Goal: Transaction & Acquisition: Download file/media

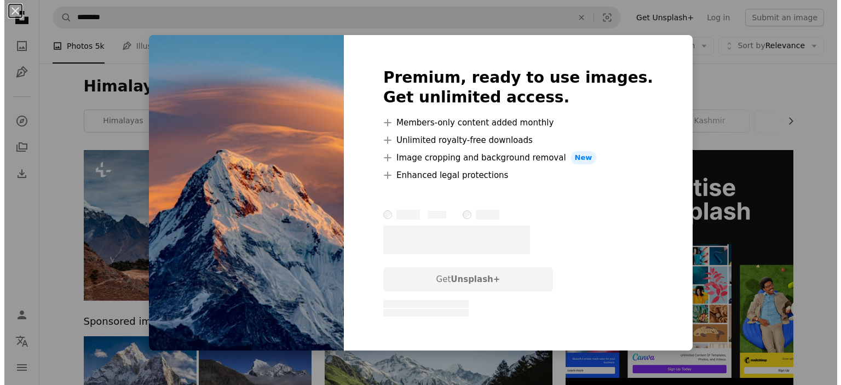
scroll to position [350, 0]
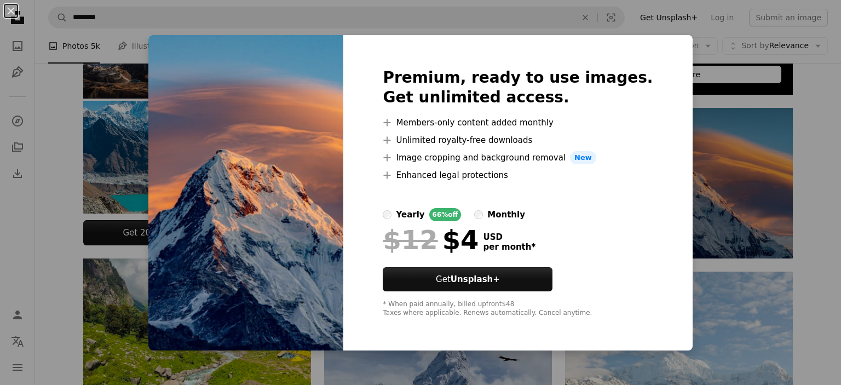
click at [705, 158] on div "An X shape Premium, ready to use images. Get unlimited access. A plus sign Memb…" at bounding box center [420, 192] width 841 height 385
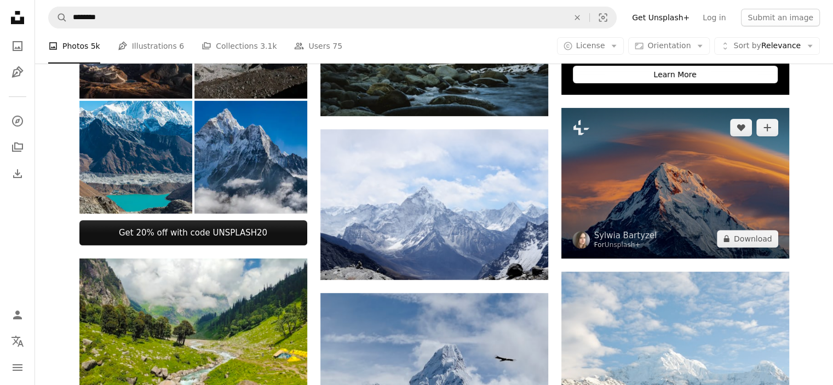
click at [659, 172] on img at bounding box center [675, 183] width 228 height 151
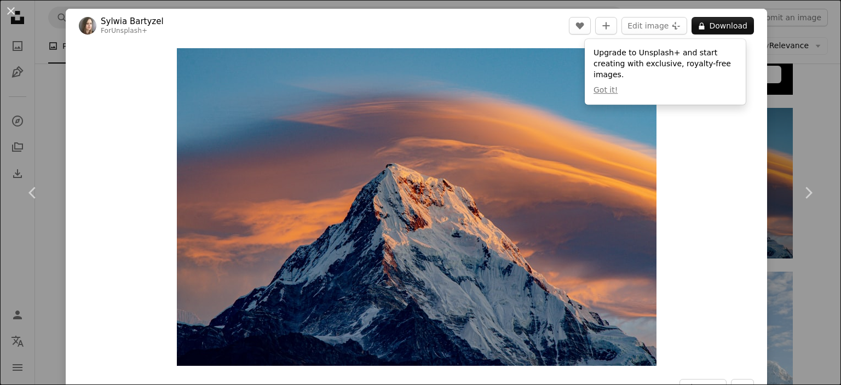
click at [696, 119] on div "Zoom in" at bounding box center [416, 207] width 701 height 328
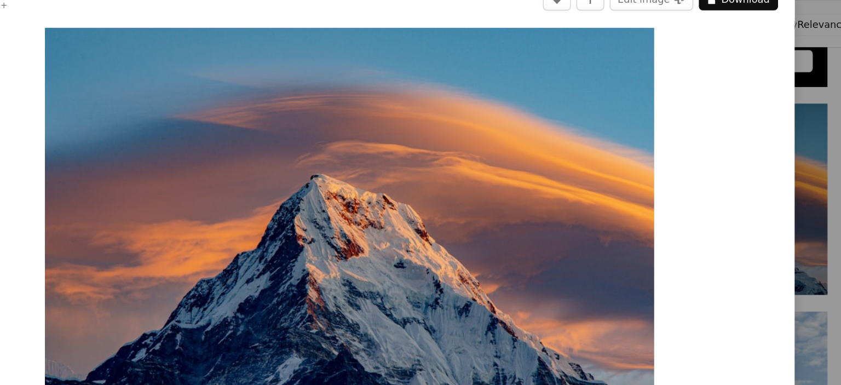
scroll to position [350, 0]
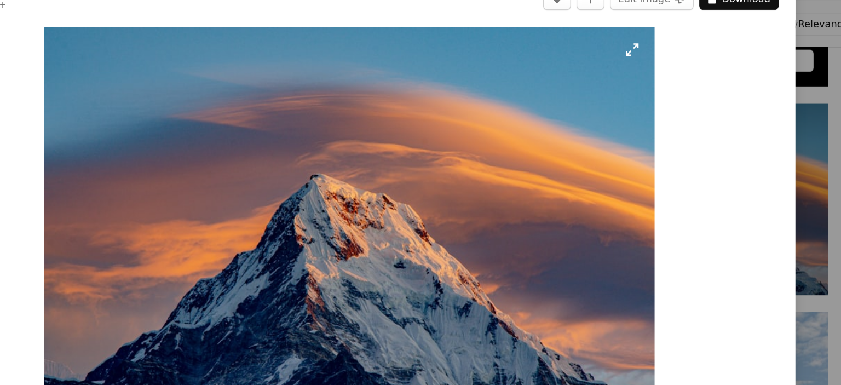
drag, startPoint x: 621, startPoint y: 45, endPoint x: 569, endPoint y: 54, distance: 53.2
click at [569, 54] on div "Zoom in" at bounding box center [416, 207] width 701 height 328
click at [536, 34] on header "[PERSON_NAME] For Unsplash+ A heart A plus sign Edit image Plus sign for Unspla…" at bounding box center [416, 26] width 701 height 34
drag, startPoint x: 536, startPoint y: 34, endPoint x: 587, endPoint y: 76, distance: 65.7
click at [587, 76] on div "[PERSON_NAME] For Unsplash+ A heart A plus sign Edit image Plus sign for Unspla…" at bounding box center [416, 264] width 701 height 511
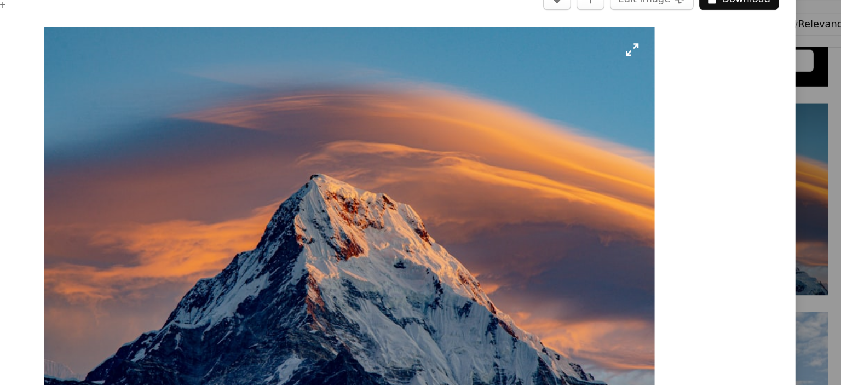
click at [606, 68] on img "Zoom in on this image" at bounding box center [416, 206] width 479 height 317
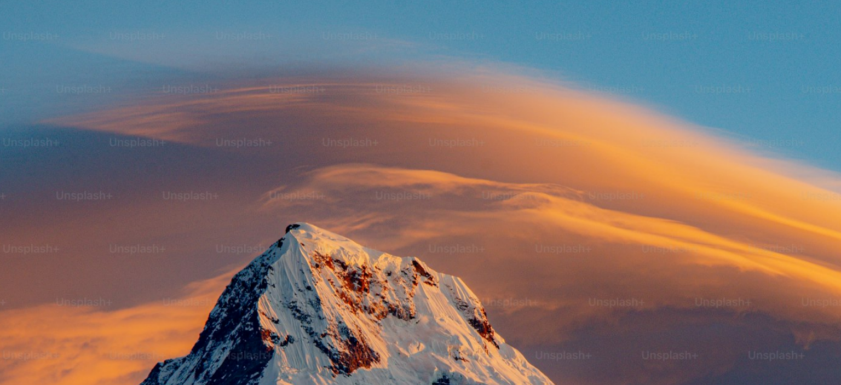
scroll to position [81, 0]
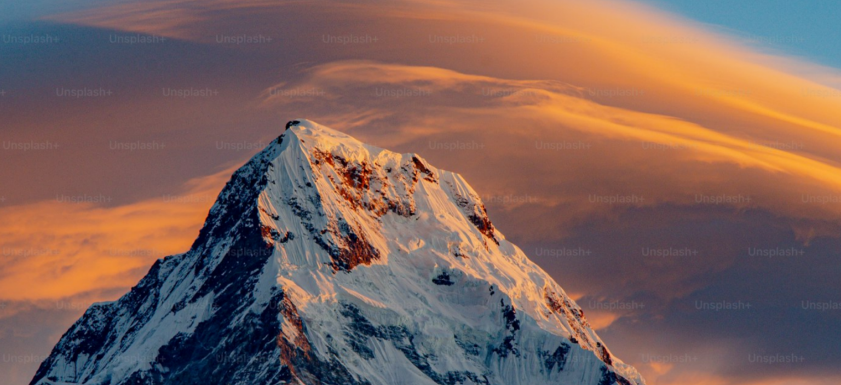
click at [576, 157] on img "Zoom out on this image" at bounding box center [420, 196] width 842 height 557
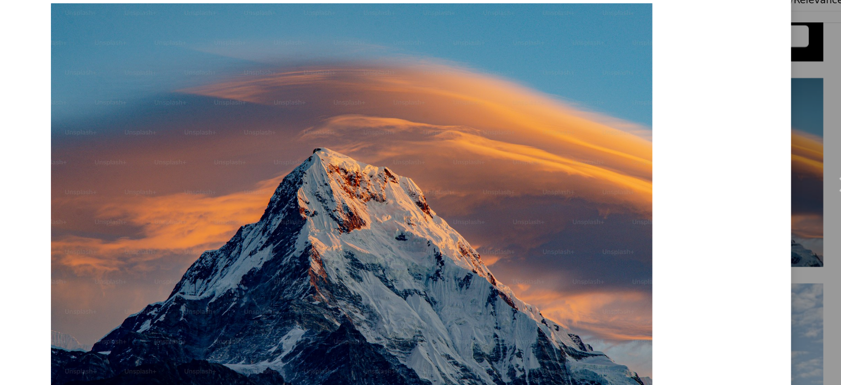
scroll to position [0, 0]
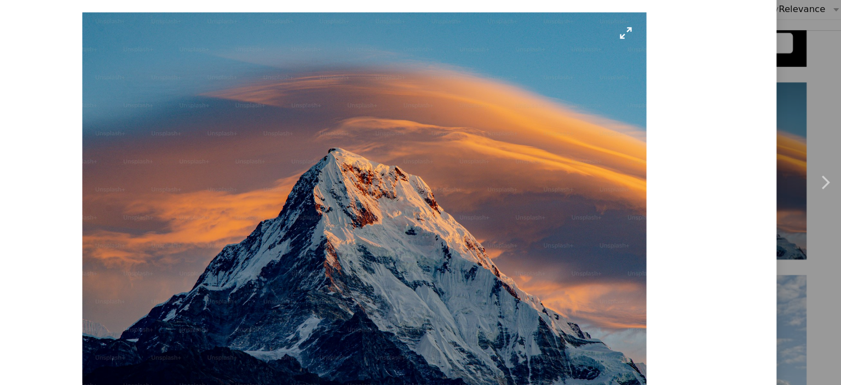
click at [199, 61] on img "Zoom in on this image" at bounding box center [416, 206] width 479 height 317
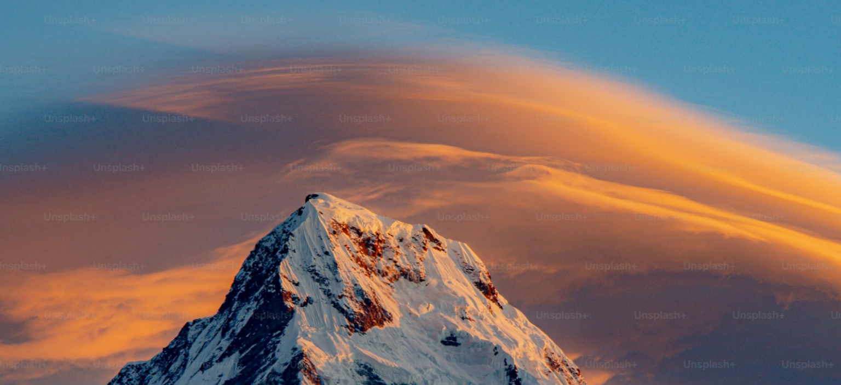
click at [199, 61] on img "Zoom out on this image" at bounding box center [420, 277] width 842 height 557
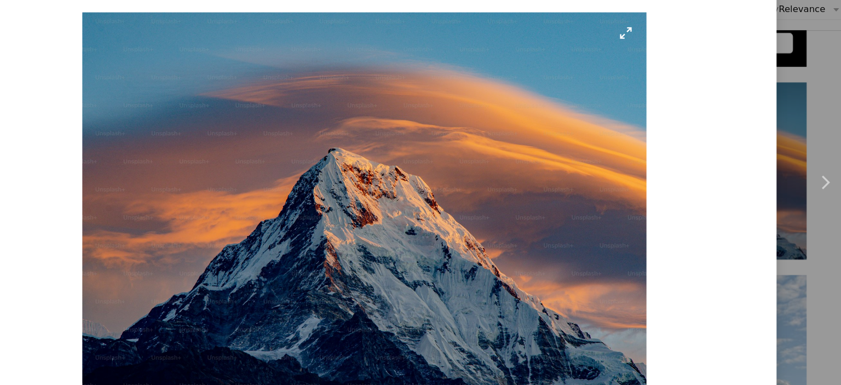
click at [199, 61] on img "Zoom in on this image" at bounding box center [416, 206] width 479 height 317
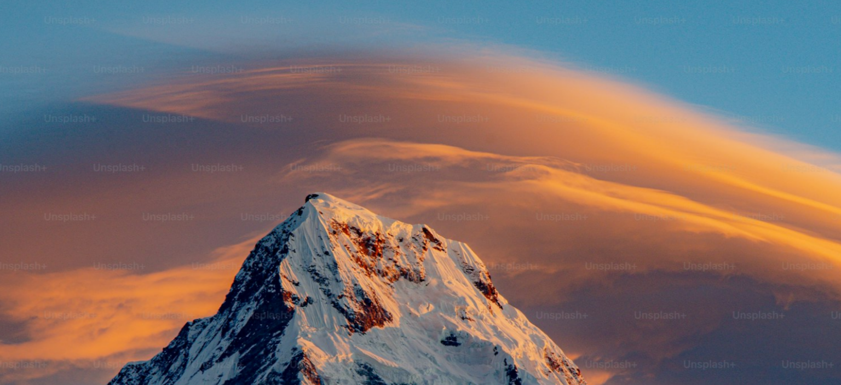
click at [199, 61] on img "Zoom out on this image" at bounding box center [420, 277] width 842 height 557
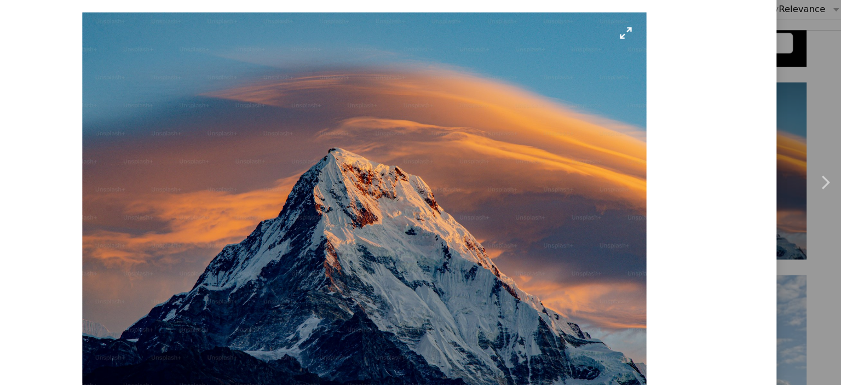
click at [199, 61] on img "Zoom in on this image" at bounding box center [416, 206] width 479 height 317
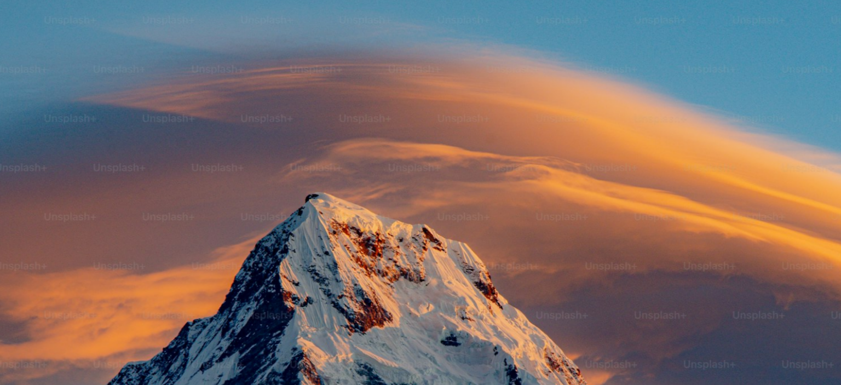
scroll to position [81, 0]
